Goal: Use online tool/utility: Utilize a website feature to perform a specific function

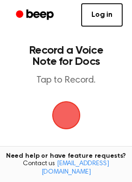
click at [62, 112] on span "button" at bounding box center [66, 115] width 50 height 50
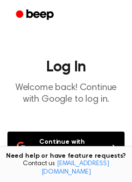
click at [96, 139] on button "Continue with Google" at bounding box center [65, 146] width 117 height 31
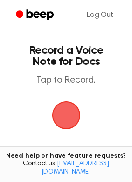
click at [67, 113] on span "button" at bounding box center [65, 115] width 35 height 35
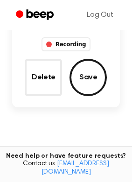
scroll to position [81, 0]
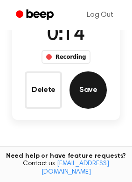
click at [90, 85] on button "Save" at bounding box center [87, 89] width 37 height 37
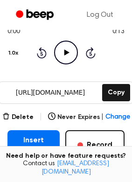
scroll to position [130, 0]
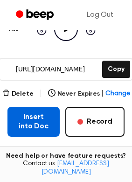
click at [35, 113] on button "Insert into Doc" at bounding box center [33, 122] width 52 height 30
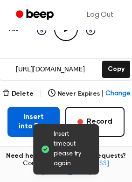
click at [27, 112] on button "Insert into Doc" at bounding box center [33, 122] width 52 height 30
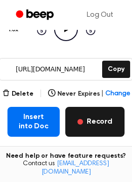
click at [102, 111] on button "Record" at bounding box center [94, 122] width 59 height 30
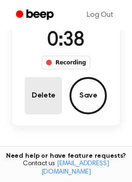
click at [41, 96] on button "Delete" at bounding box center [43, 95] width 37 height 37
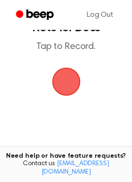
click at [60, 81] on span "button" at bounding box center [66, 82] width 32 height 32
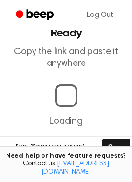
scroll to position [142, 0]
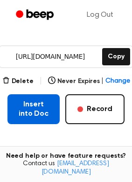
click at [31, 103] on button "Insert into Doc" at bounding box center [33, 109] width 52 height 30
click at [24, 99] on button "Insert into Doc" at bounding box center [33, 109] width 52 height 30
